Goal: Navigation & Orientation: Find specific page/section

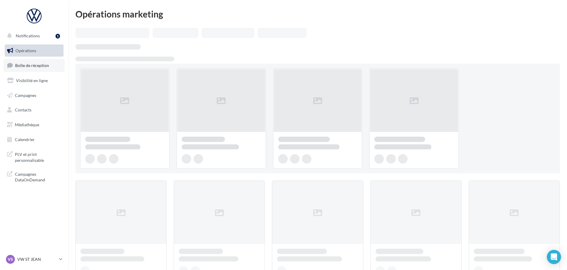
click at [36, 66] on span "Boîte de réception" at bounding box center [32, 65] width 34 height 5
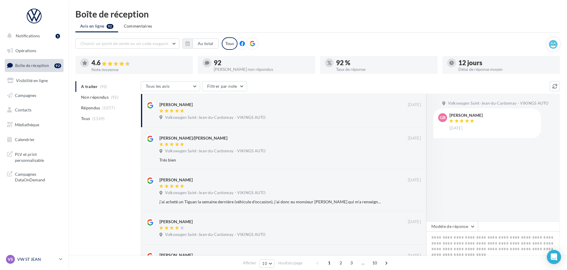
click at [41, 257] on p "VW ST JEAN" at bounding box center [36, 260] width 39 height 6
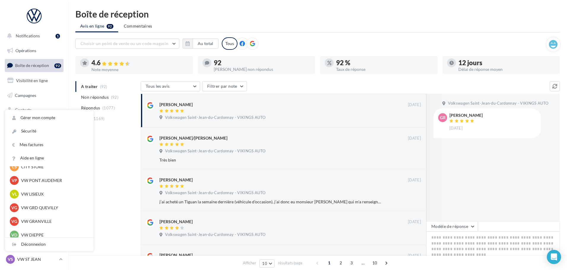
scroll to position [102, 0]
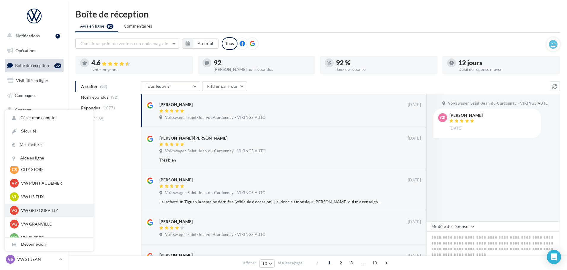
click at [39, 209] on p "VW GRD QUEVILLY" at bounding box center [53, 211] width 65 height 6
